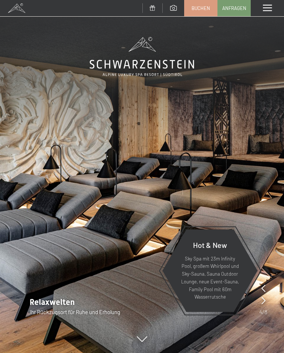
click at [265, 300] on icon at bounding box center [264, 300] width 4 height 7
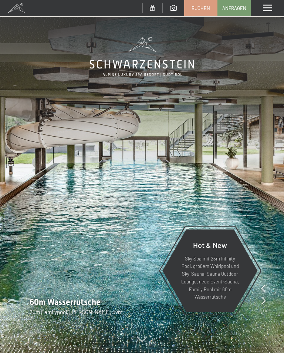
click at [265, 302] on icon at bounding box center [264, 300] width 4 height 7
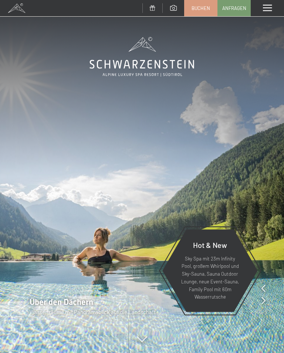
click at [265, 302] on icon at bounding box center [264, 300] width 4 height 7
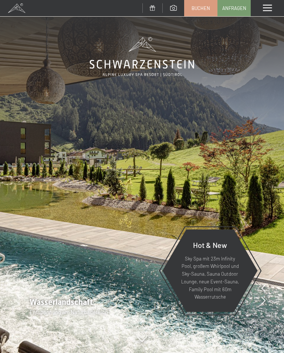
click at [265, 305] on div at bounding box center [264, 301] width 4 height 10
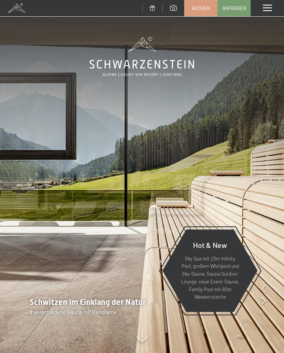
click at [264, 302] on icon at bounding box center [264, 300] width 4 height 7
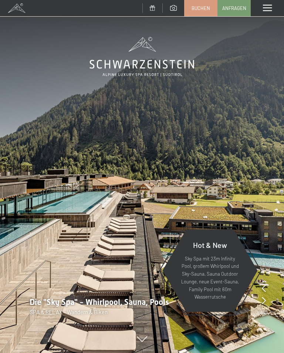
click at [265, 305] on div at bounding box center [264, 301] width 4 height 10
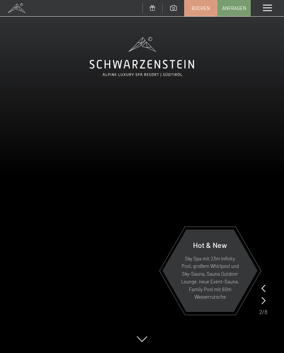
click at [265, 302] on icon at bounding box center [264, 300] width 4 height 7
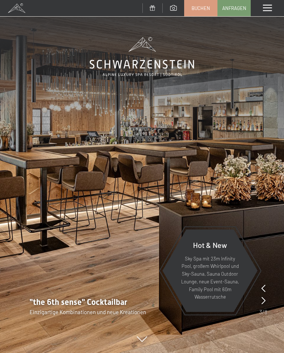
click at [264, 305] on div at bounding box center [264, 301] width 4 height 10
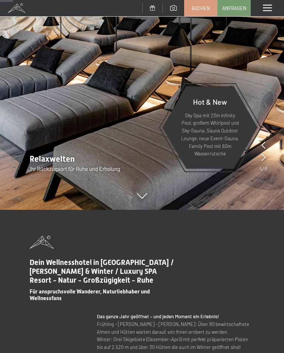
scroll to position [121, 0]
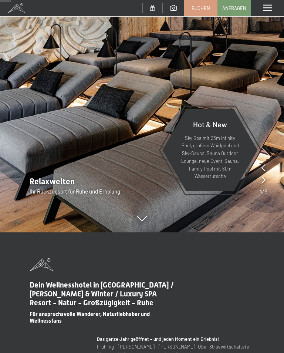
click at [202, 3] on link "Buchen" at bounding box center [201, 8] width 33 height 16
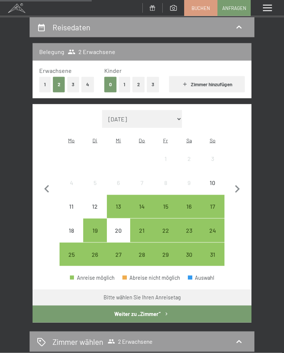
scroll to position [66, 0]
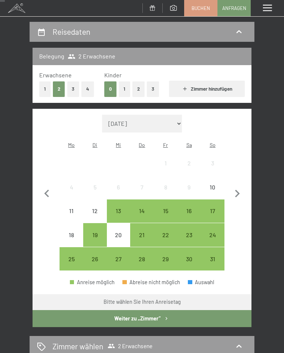
click at [212, 232] on div "24" at bounding box center [213, 243] width 22 height 22
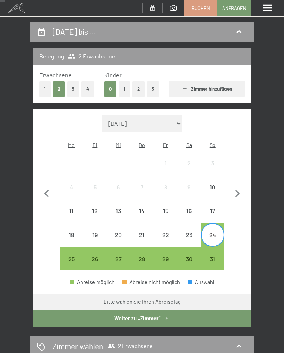
click at [144, 256] on div "28" at bounding box center [142, 267] width 22 height 22
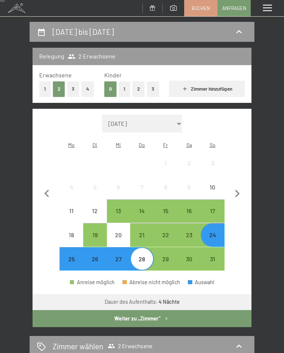
click at [158, 312] on button "Weiter zu „Zimmer“" at bounding box center [142, 318] width 219 height 17
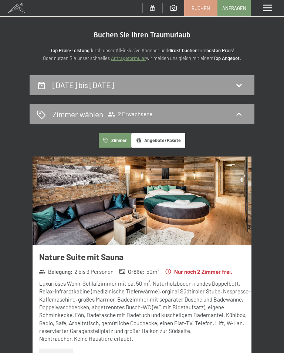
scroll to position [0, 0]
